Goal: Navigation & Orientation: Find specific page/section

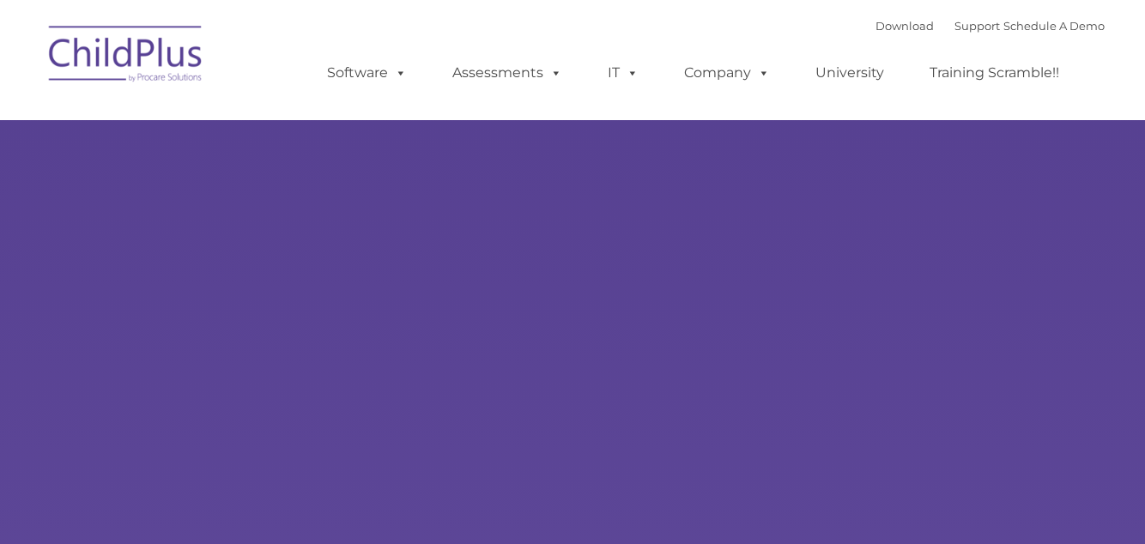
select select "MEDIUM"
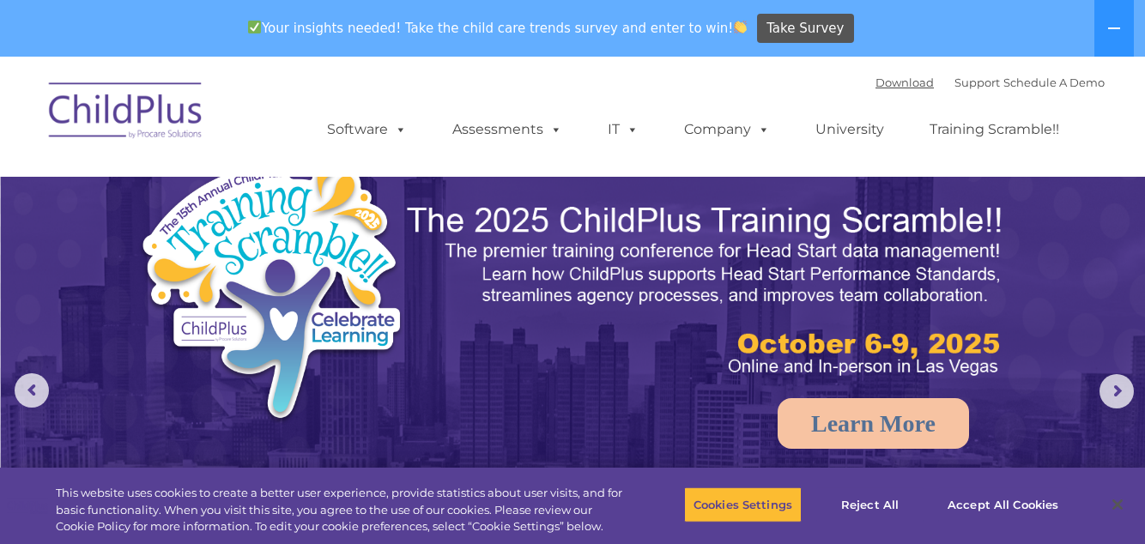
click at [883, 83] on link "Download" at bounding box center [905, 83] width 58 height 14
click at [380, 129] on link "Software" at bounding box center [367, 129] width 114 height 34
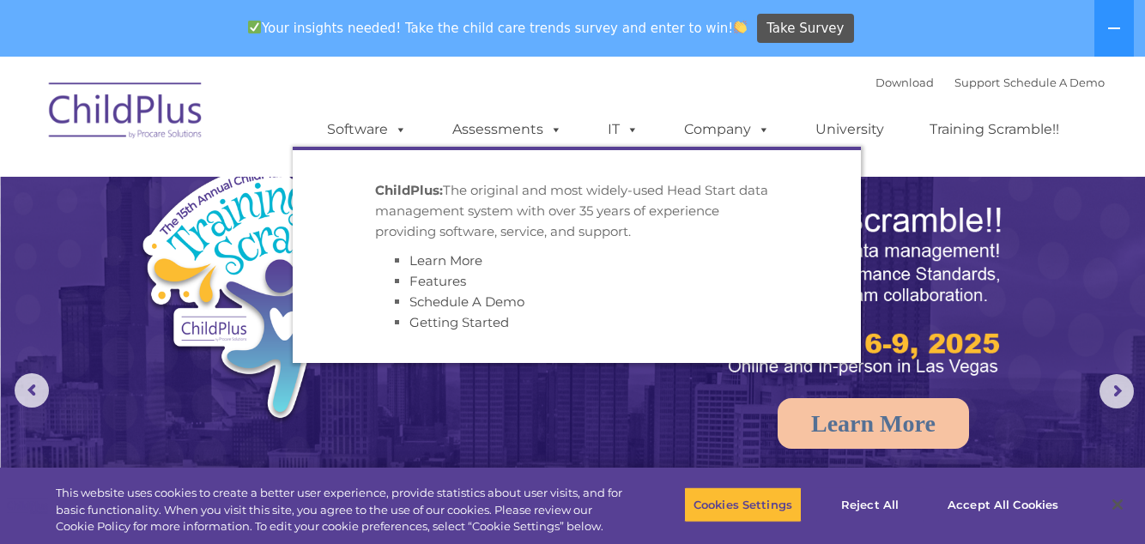
click at [529, 467] on img at bounding box center [573, 417] width 1145 height 720
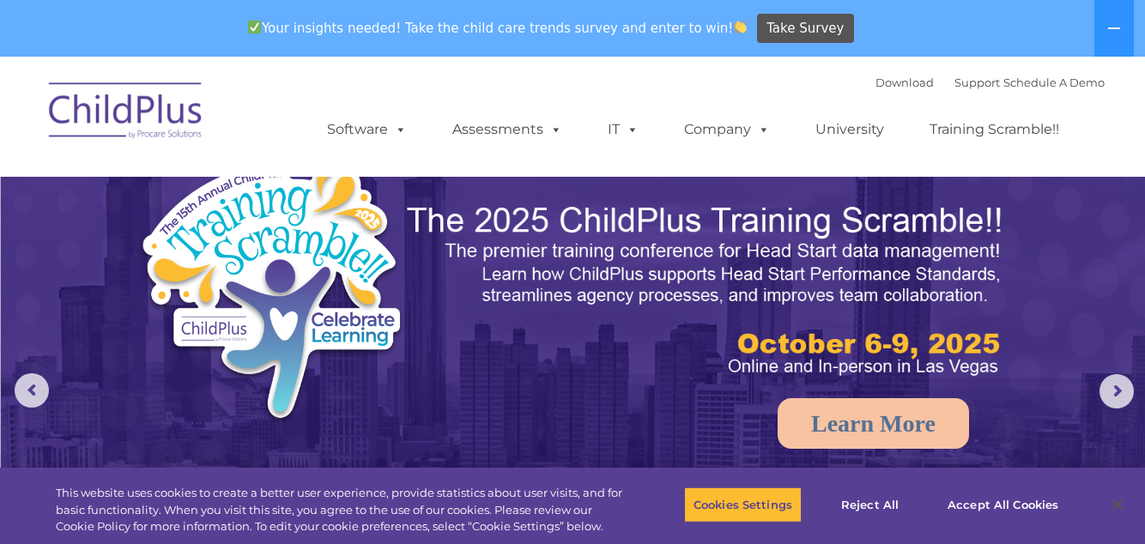
click at [518, 122] on link "Assessments" at bounding box center [507, 129] width 144 height 34
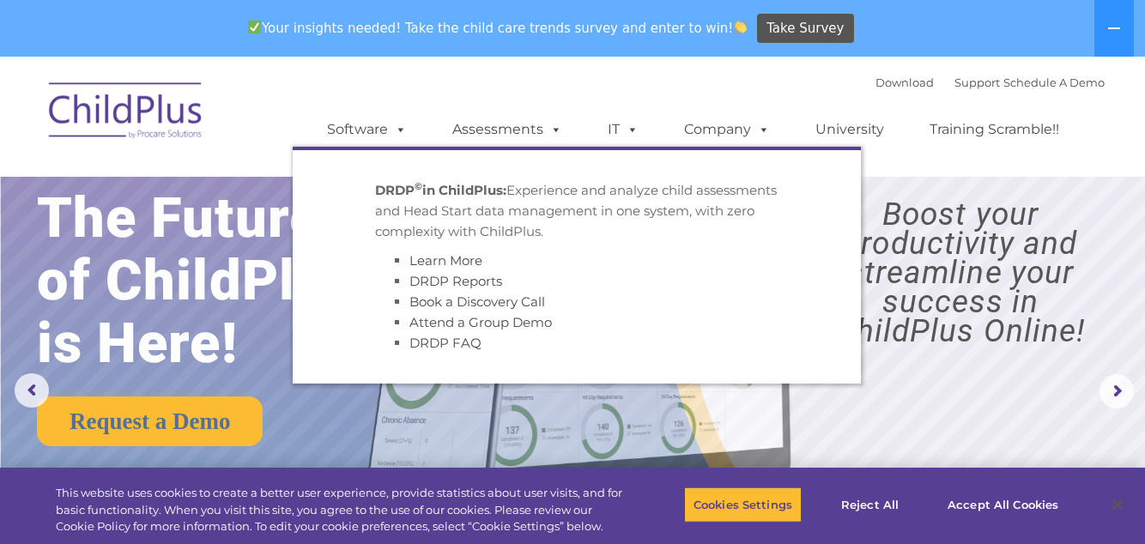
click at [476, 482] on img at bounding box center [704, 312] width 719 height 389
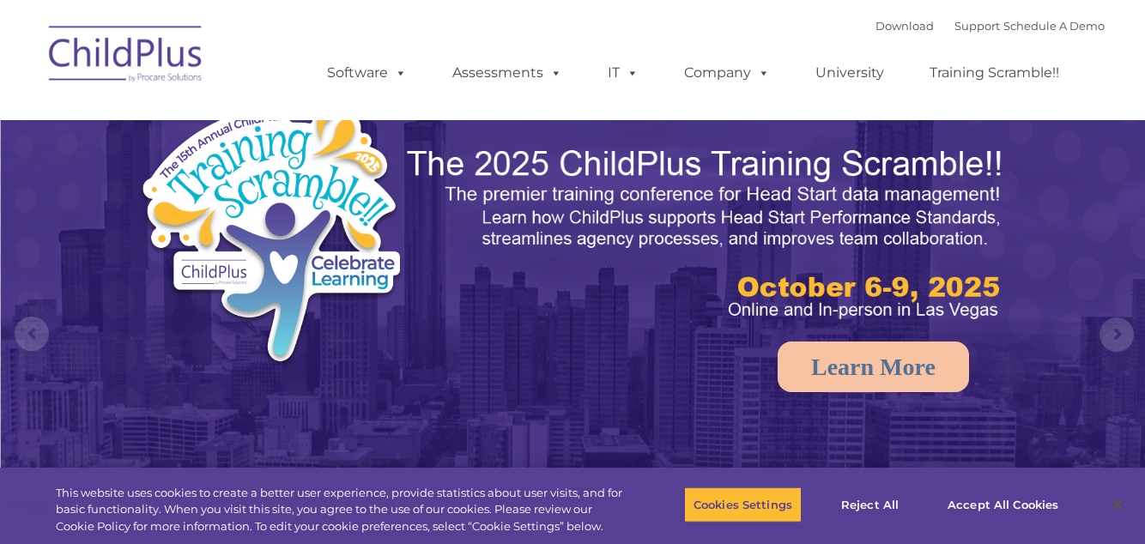
select select "MEDIUM"
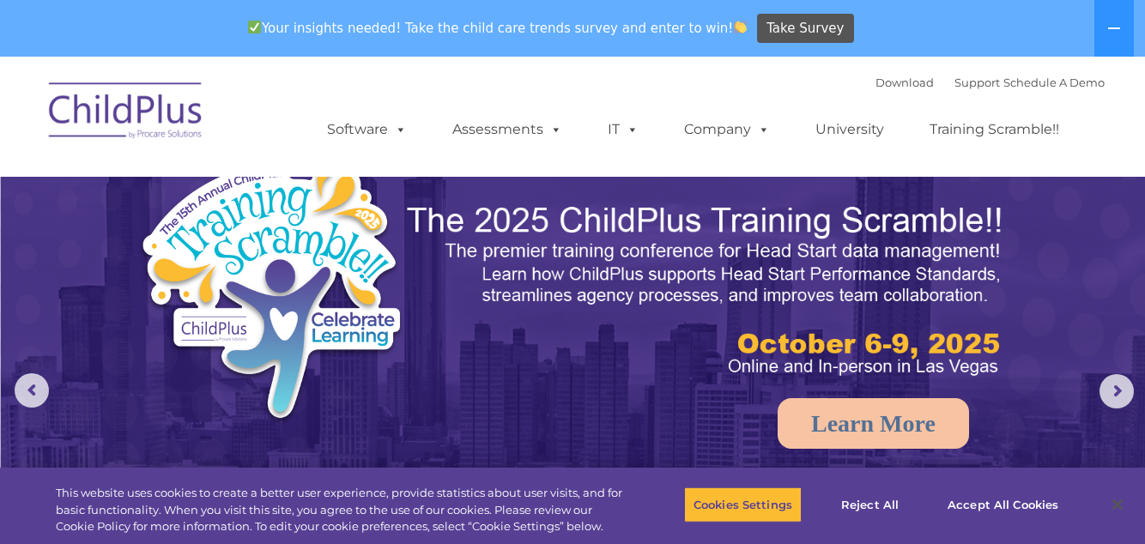
click at [1120, 34] on icon at bounding box center [1114, 28] width 14 height 14
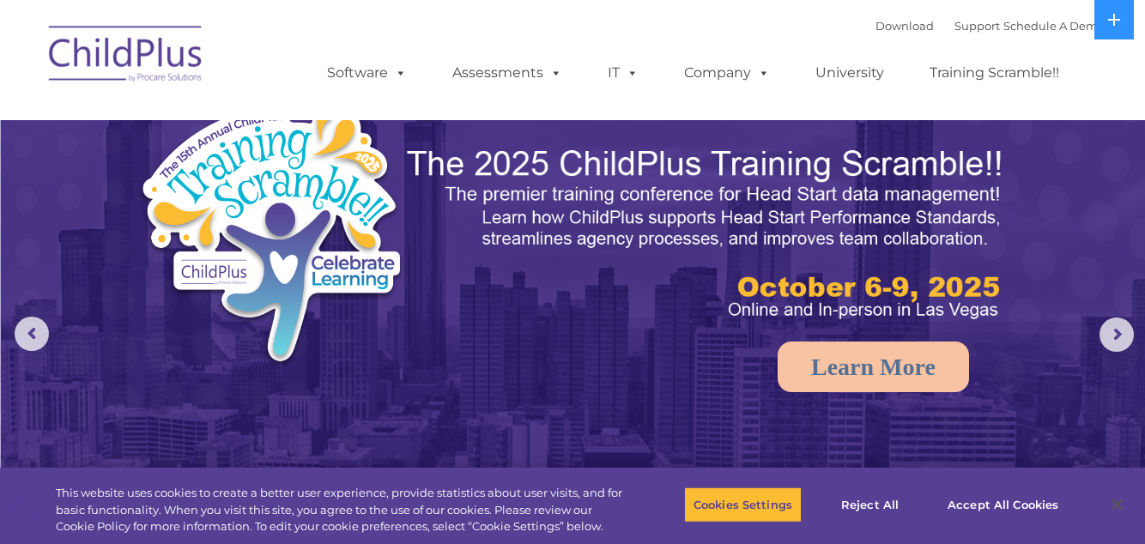
click at [510, 77] on link "Assessments" at bounding box center [507, 73] width 144 height 34
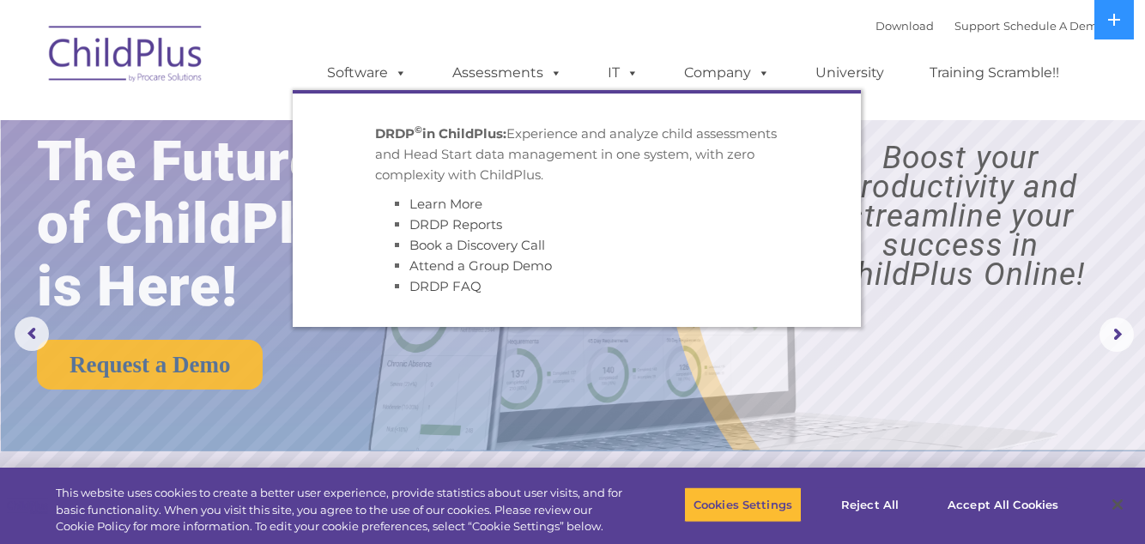
click at [529, 39] on ul "Software ChildPlus: The original and most widely-used Head Start data managemen…" at bounding box center [699, 73] width 812 height 69
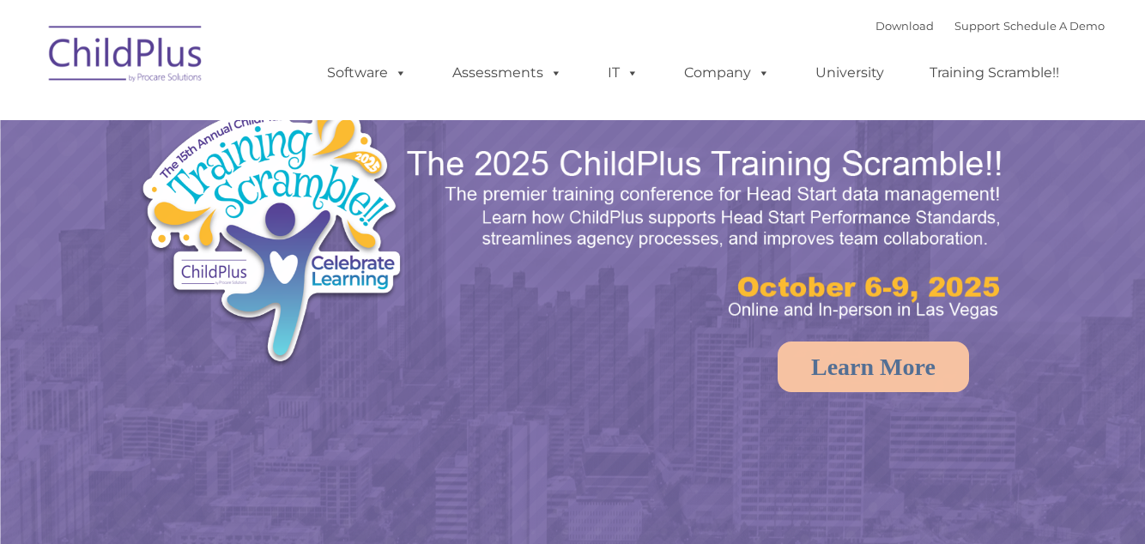
select select "MEDIUM"
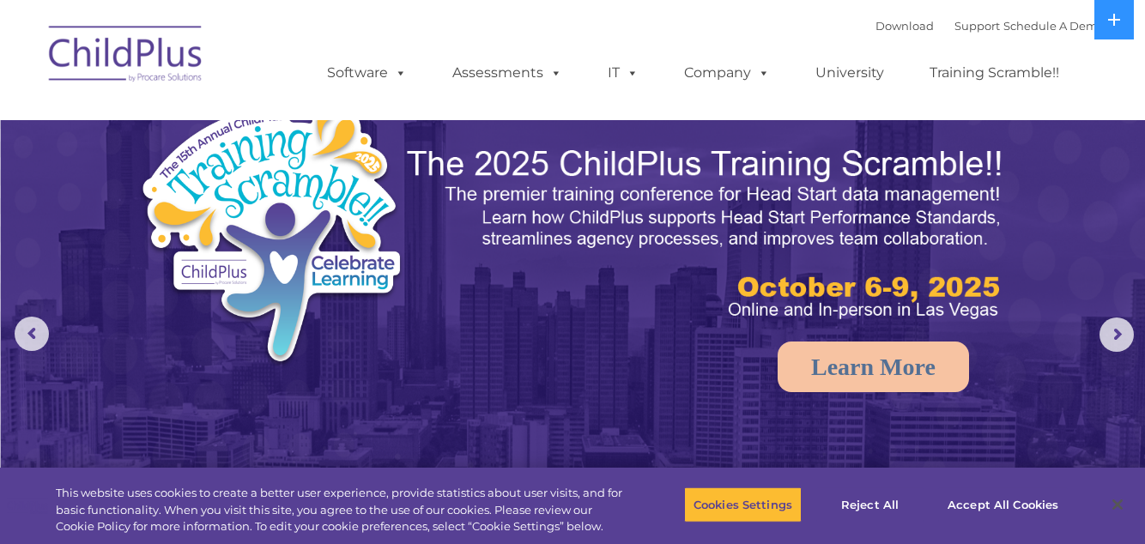
click at [386, 67] on link "Software" at bounding box center [367, 73] width 114 height 34
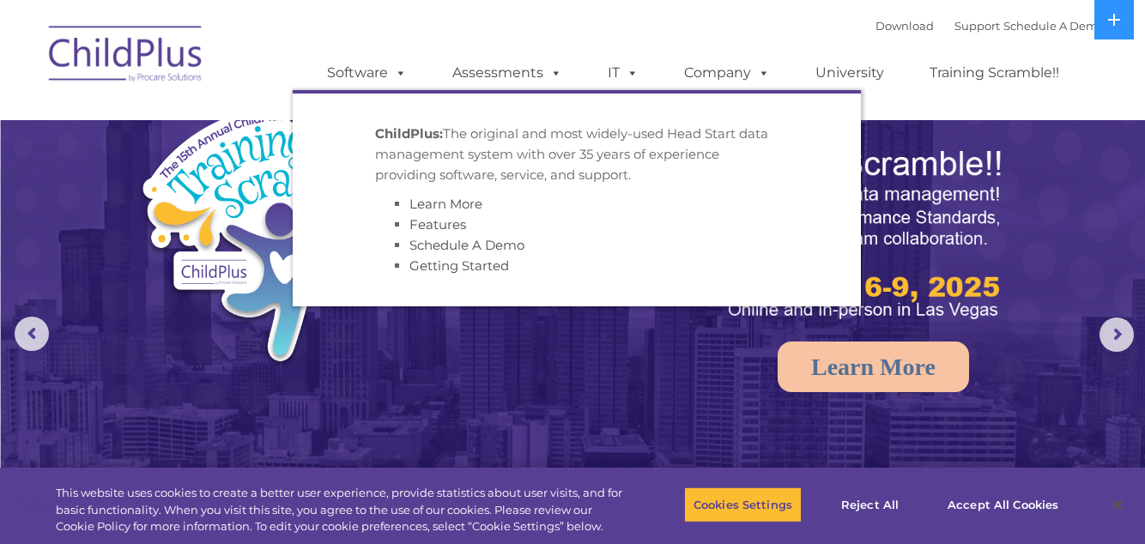
click at [532, 77] on link "Assessments" at bounding box center [507, 73] width 144 height 34
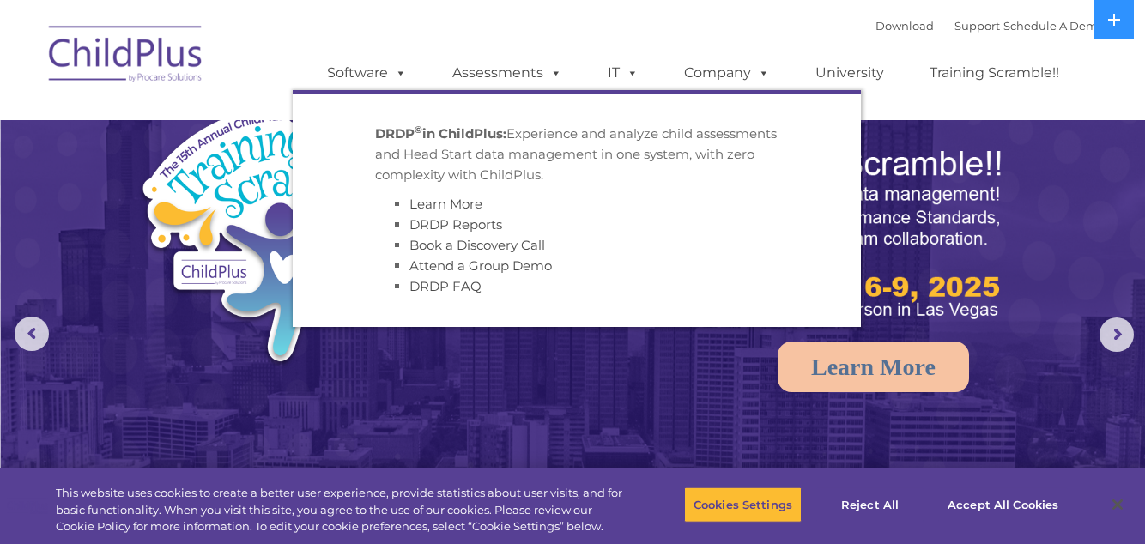
click at [1109, 102] on nav "Download Support | Schedule A Demo  MENU MENU Software ChildPlus: The original…" at bounding box center [572, 60] width 1145 height 120
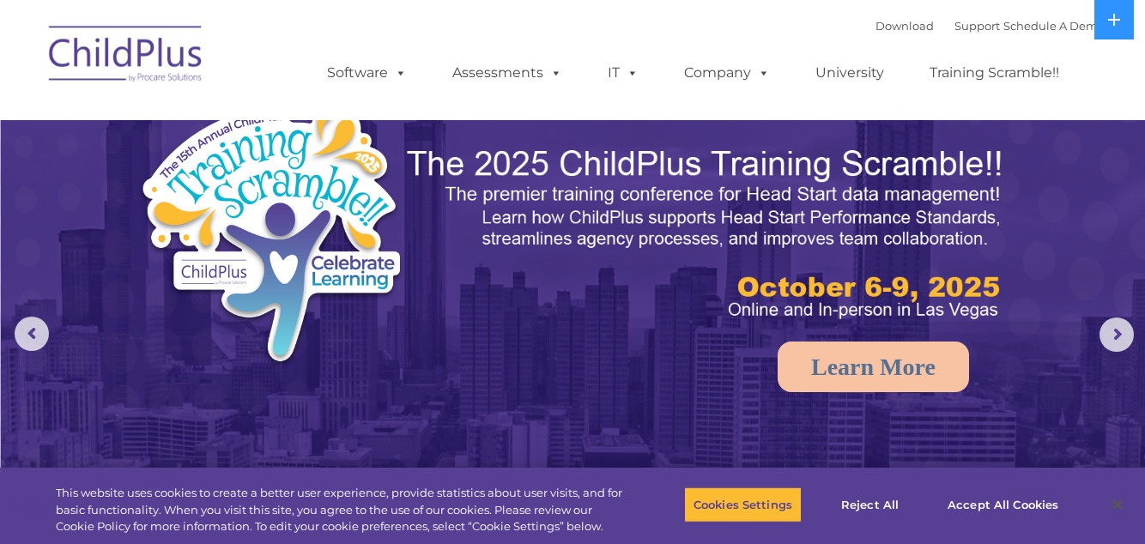
click at [1123, 36] on button at bounding box center [1114, 19] width 39 height 39
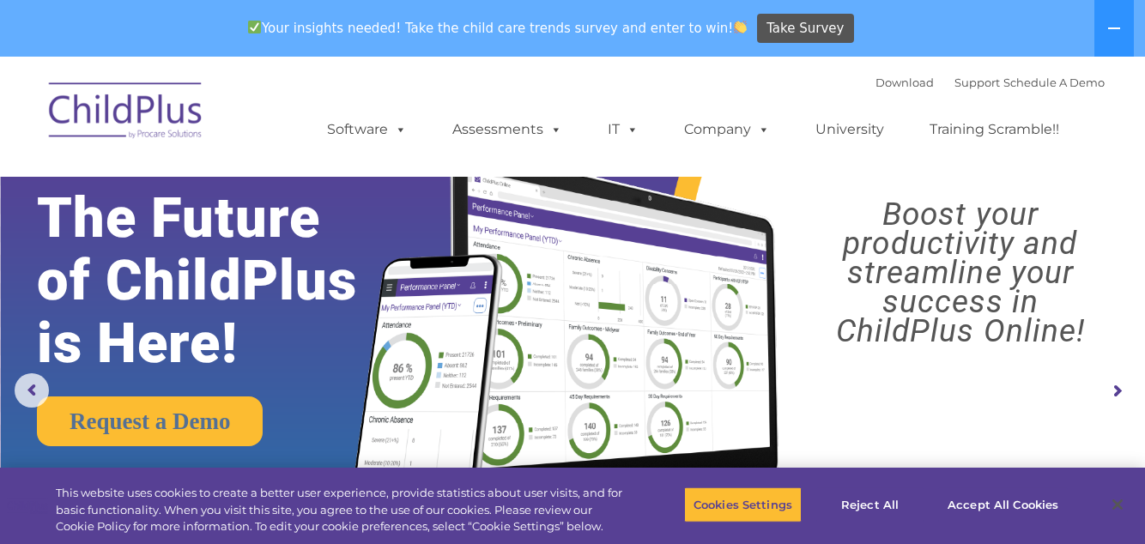
click at [82, 91] on img at bounding box center [126, 113] width 172 height 86
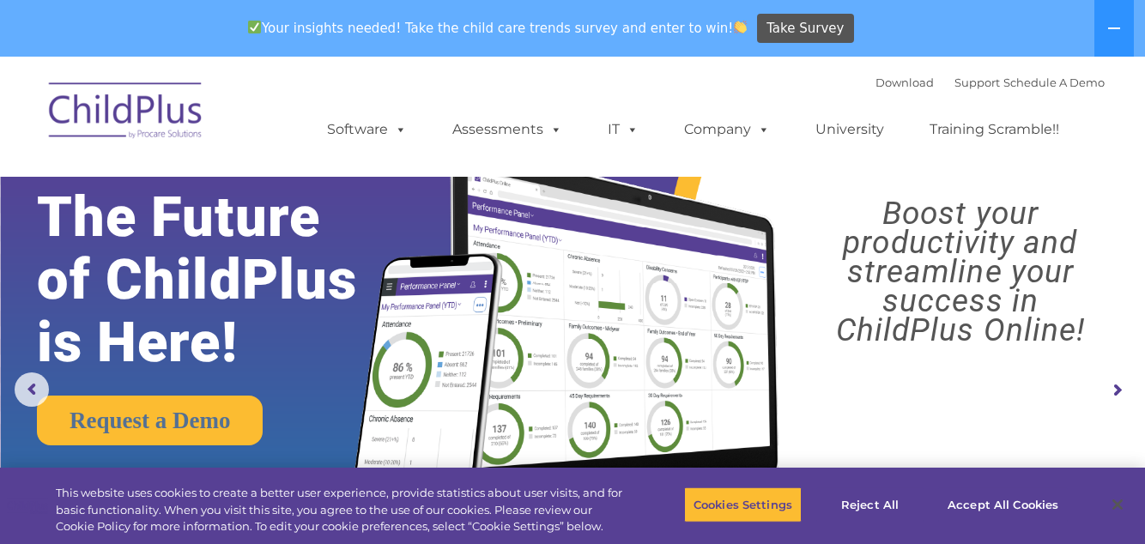
scroll to position [5, 0]
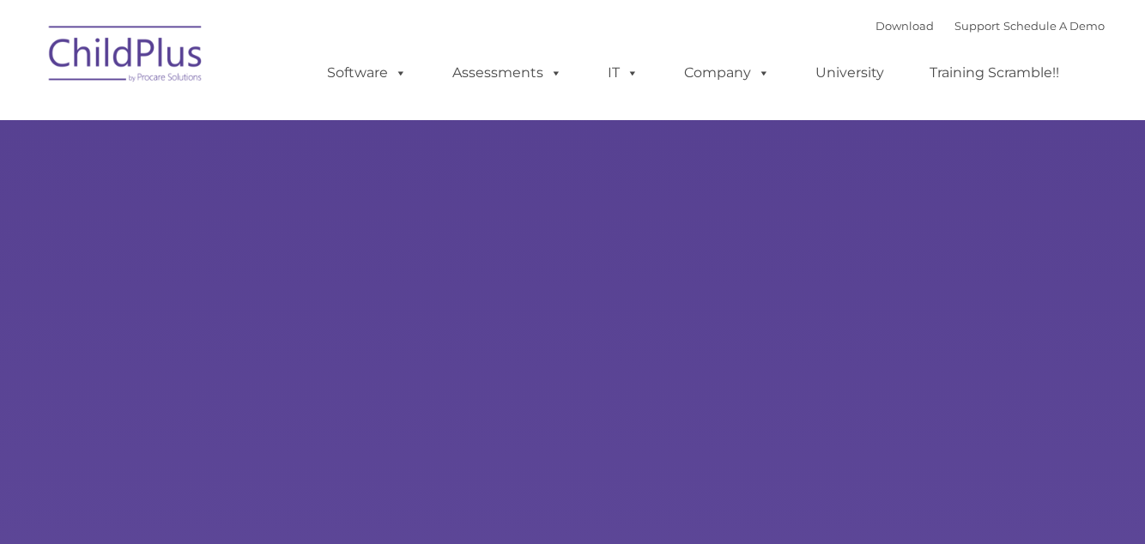
type input ""
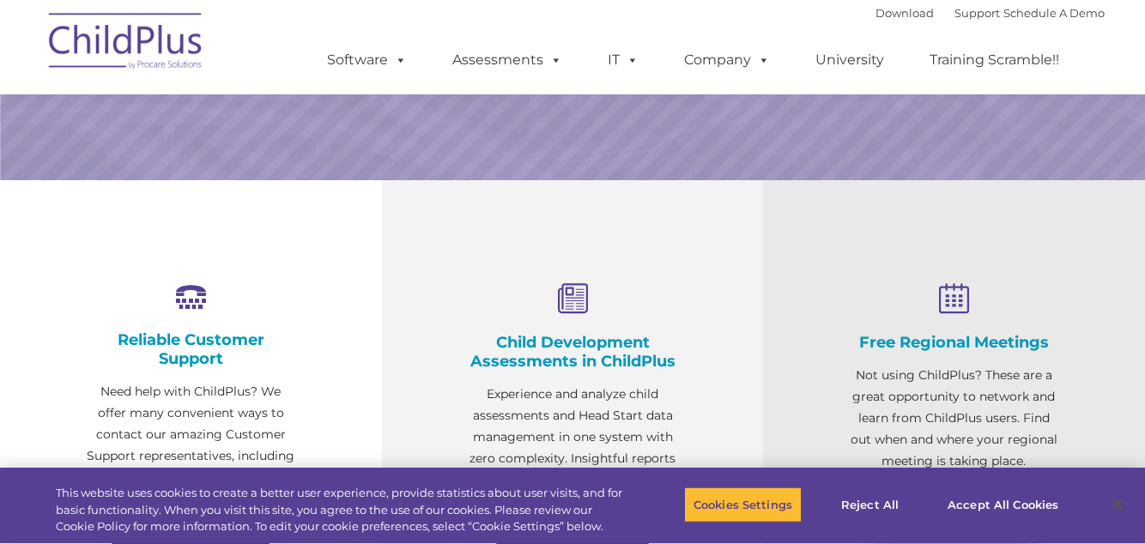
scroll to position [1684, 0]
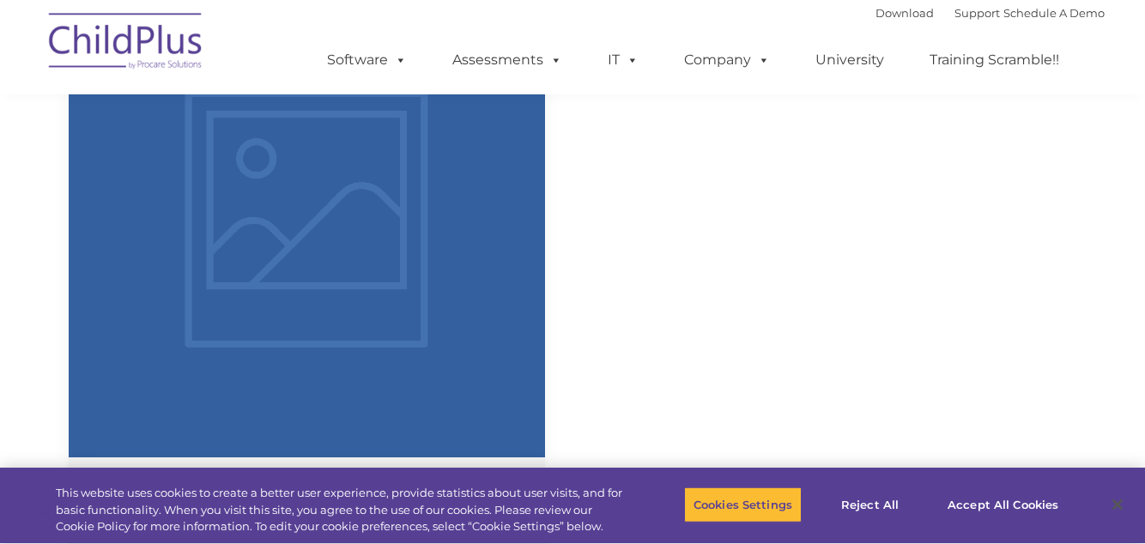
select select "MEDIUM"
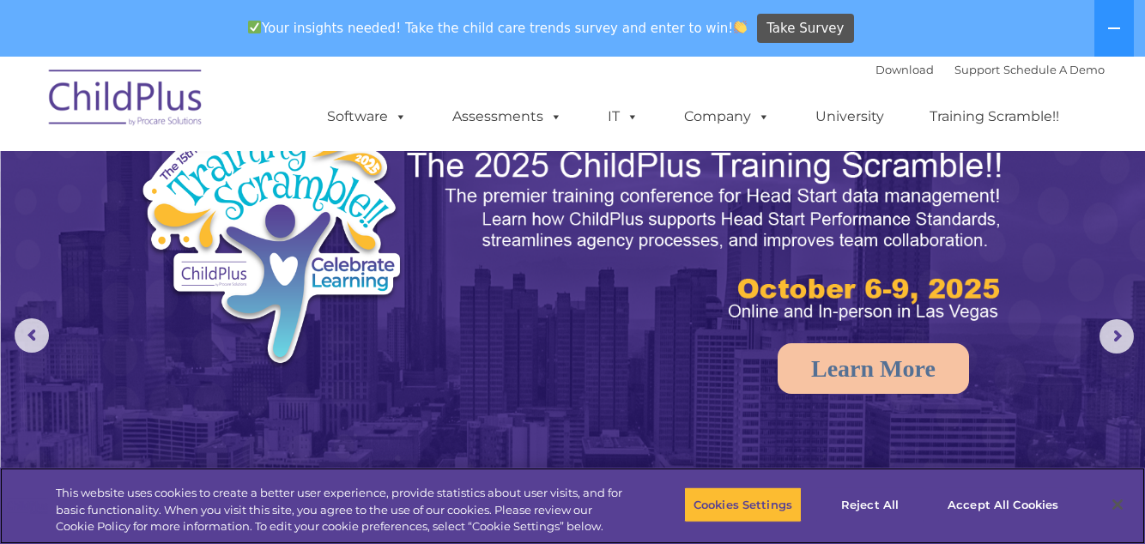
scroll to position [0, 0]
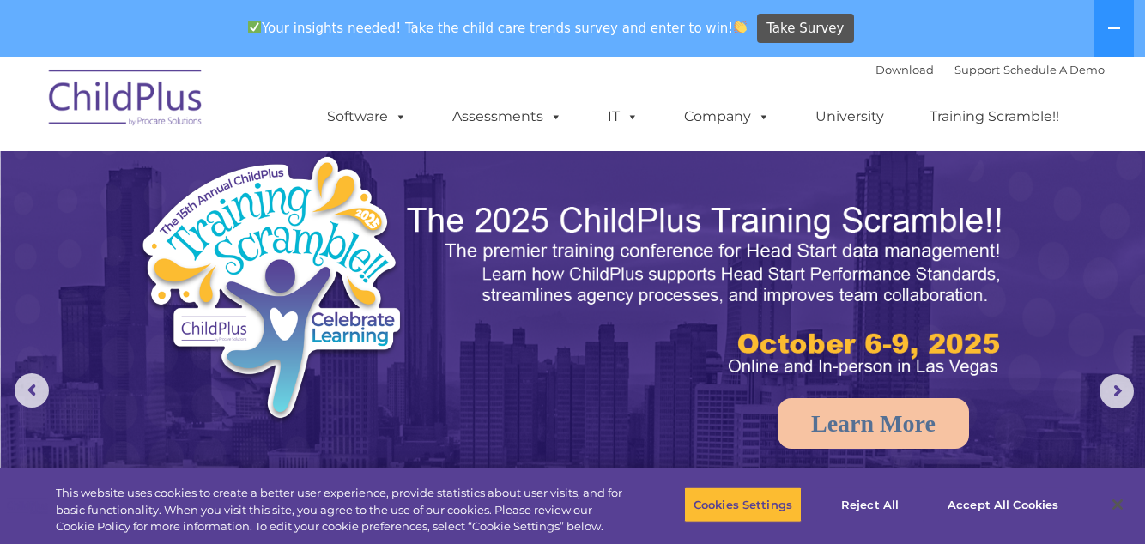
click at [1041, 127] on link "Training Scramble!!" at bounding box center [995, 117] width 164 height 34
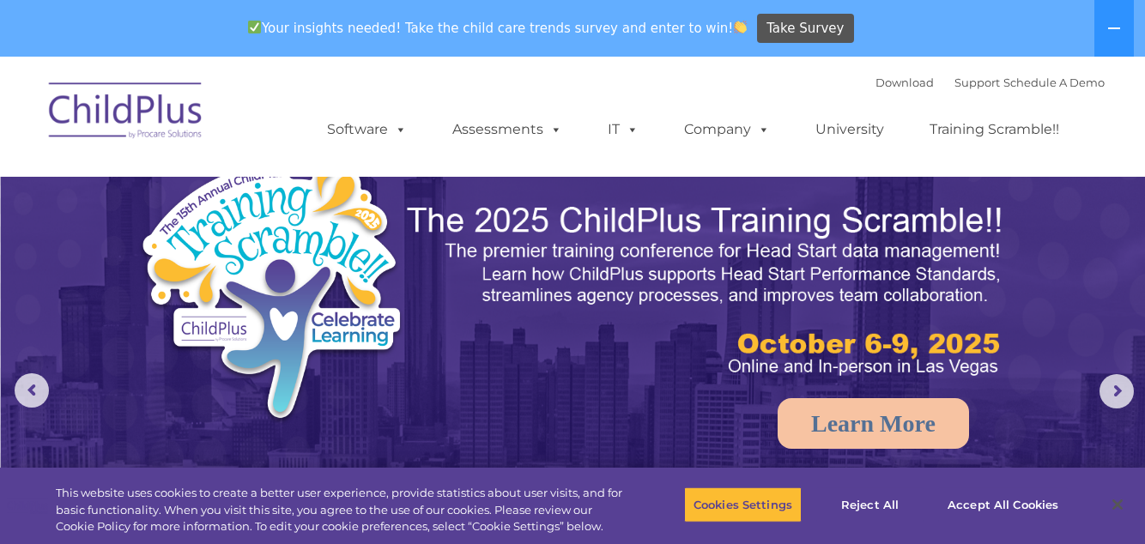
click at [1128, 39] on button at bounding box center [1114, 28] width 39 height 57
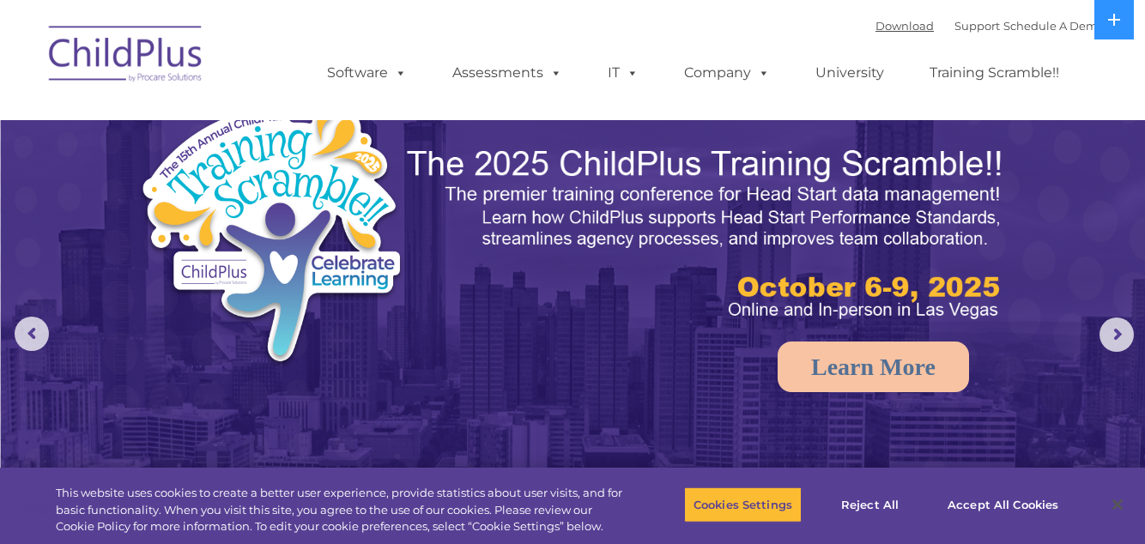
click at [881, 31] on link "Download" at bounding box center [905, 26] width 58 height 14
